Goal: Task Accomplishment & Management: Use online tool/utility

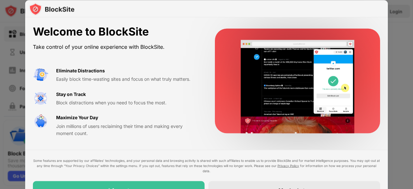
click at [155, 187] on div "I Accept" at bounding box center [118, 189] width 171 height 18
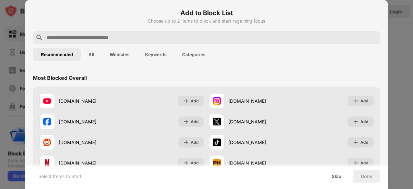
drag, startPoint x: 354, startPoint y: 0, endPoint x: 290, endPoint y: 63, distance: 89.1
click at [290, 63] on div "Recommended All Websites Keywords Categories" at bounding box center [206, 54] width 347 height 21
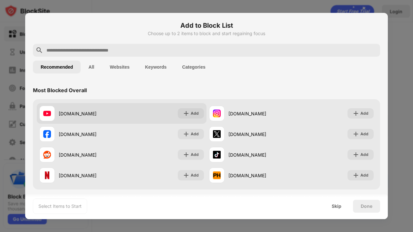
drag, startPoint x: 81, startPoint y: 39, endPoint x: 75, endPoint y: 105, distance: 66.3
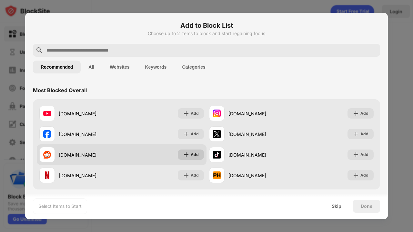
click at [196, 154] on div "Add" at bounding box center [191, 155] width 26 height 10
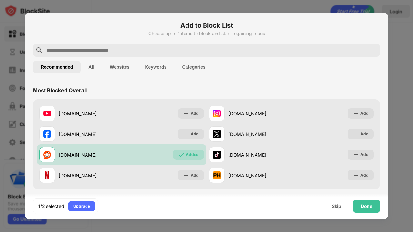
click at [114, 47] on input "text" at bounding box center [211, 50] width 331 height 8
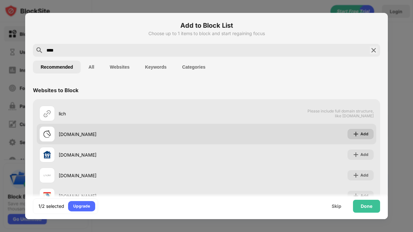
type input "****"
click at [353, 133] on img at bounding box center [355, 134] width 6 height 6
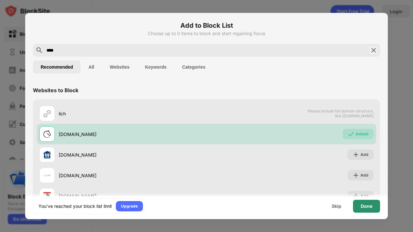
click at [365, 188] on div "Done" at bounding box center [366, 206] width 12 height 5
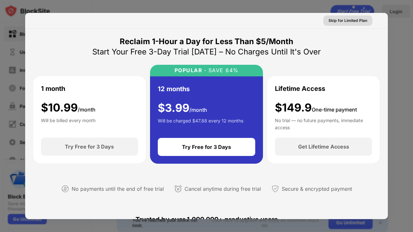
click at [352, 23] on div "Skip for Limited Plan" at bounding box center [347, 20] width 39 height 6
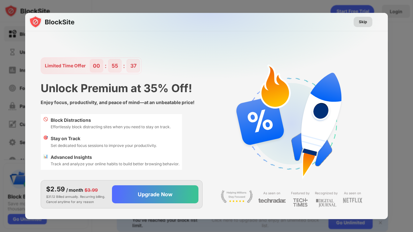
click at [362, 21] on div "Skip" at bounding box center [362, 22] width 8 height 6
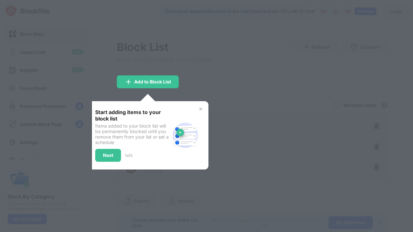
click at [204, 83] on div at bounding box center [206, 116] width 413 height 232
click at [199, 107] on img at bounding box center [200, 108] width 5 height 5
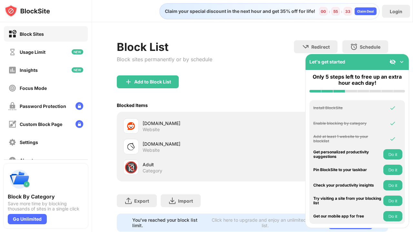
click at [200, 82] on div "Add to Block List" at bounding box center [252, 86] width 271 height 23
click at [391, 60] on img at bounding box center [392, 62] width 6 height 6
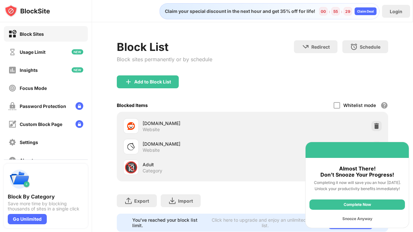
click at [360, 188] on div "Snooze Anyway" at bounding box center [356, 219] width 95 height 10
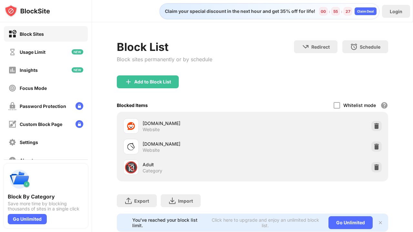
scroll to position [22, 0]
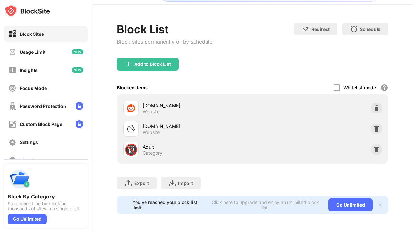
click at [376, 188] on div "You’ve reached your block list limit. Click here to upgrade and enjoy an unlimi…" at bounding box center [252, 205] width 271 height 18
click at [373, 188] on div "You’ve reached your block list limit. Click here to upgrade and enjoy an unlimi…" at bounding box center [252, 205] width 271 height 18
click at [377, 188] on img at bounding box center [379, 204] width 5 height 5
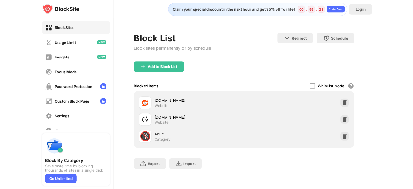
scroll to position [0, 0]
